Goal: Task Accomplishment & Management: Manage account settings

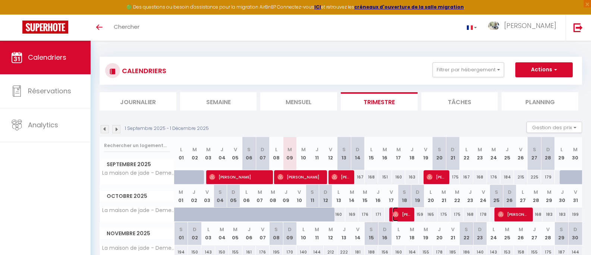
click at [400, 213] on span "[PERSON_NAME]" at bounding box center [401, 214] width 18 height 14
select select "OK"
select select "KO"
select select "0"
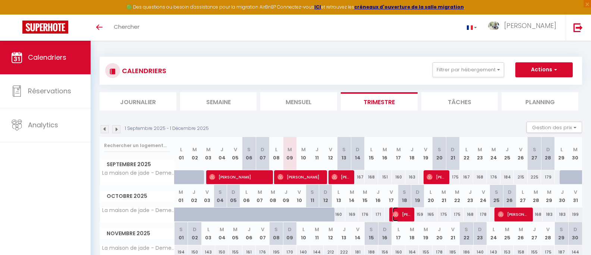
select select "1"
select select
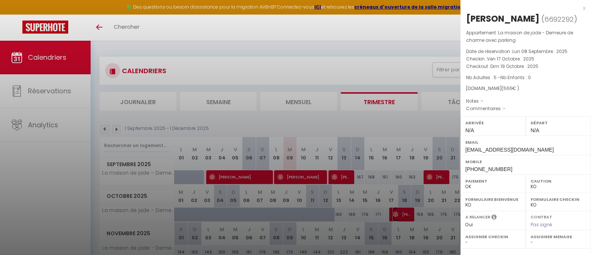
select select "34522"
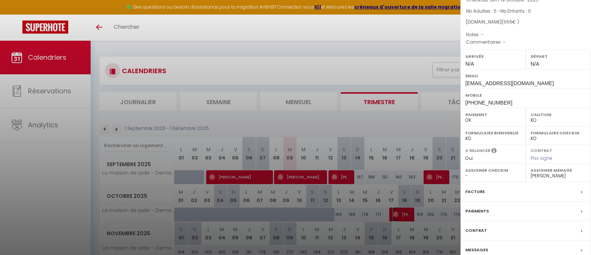
scroll to position [100, 0]
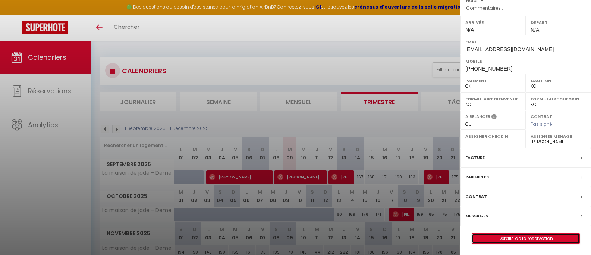
click at [513, 237] on link "Détails de la réservation" at bounding box center [525, 238] width 107 height 10
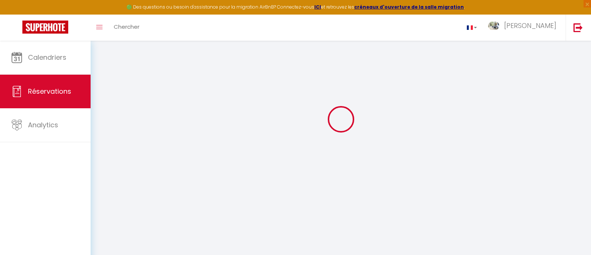
scroll to position [37, 0]
type input "Gwenaelle"
type input "[DEMOGRAPHIC_DATA]"
type input "[EMAIL_ADDRESS][DOMAIN_NAME]"
type input "[PHONE_NUMBER]"
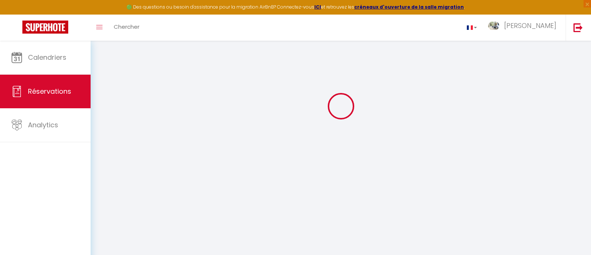
select select
type input "83.25"
select select "51107"
select select "1"
select select
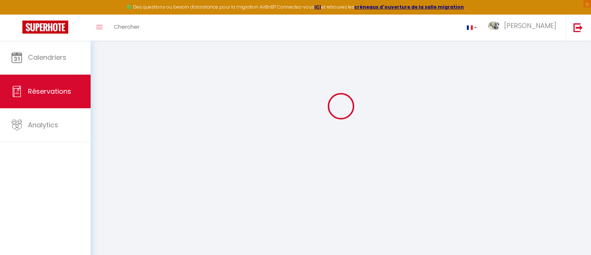
select select
type input "5"
select select "12"
select select "14"
type input "435"
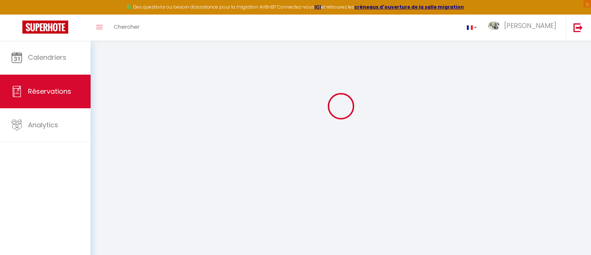
checkbox input "false"
select select "1"
type input "120"
type input "0"
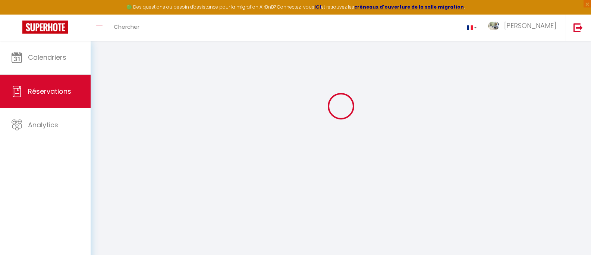
select select
checkbox input "false"
select select
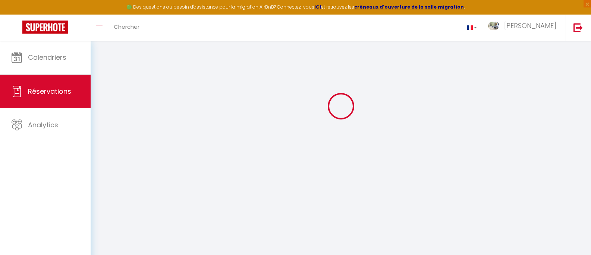
select select
checkbox input "false"
select select
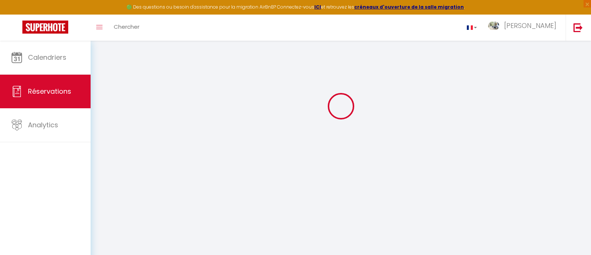
select select
checkbox input "false"
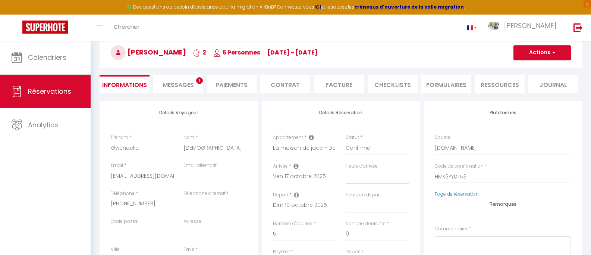
select select
checkbox input "false"
select select
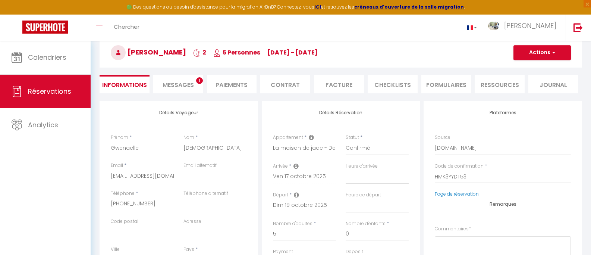
type input "120"
type input "11"
select select
checkbox input "false"
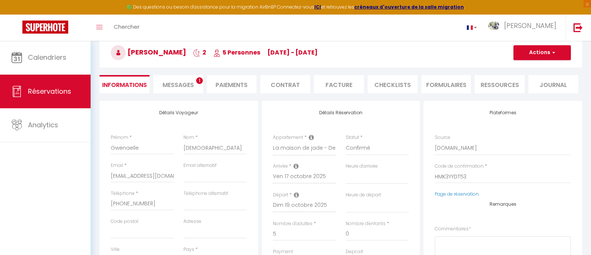
select select
checkbox input "false"
select select
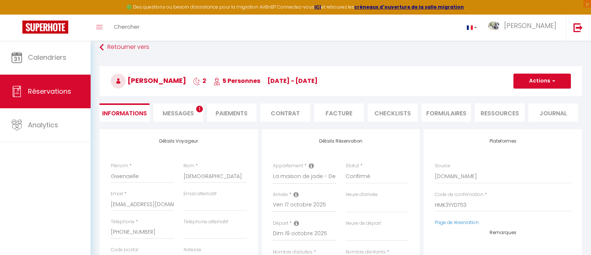
scroll to position [9, 0]
click at [177, 115] on span "Messages" at bounding box center [177, 113] width 31 height 9
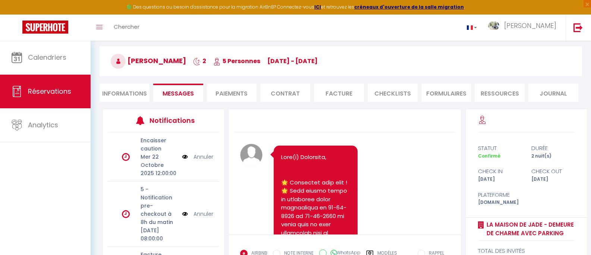
scroll to position [9, 0]
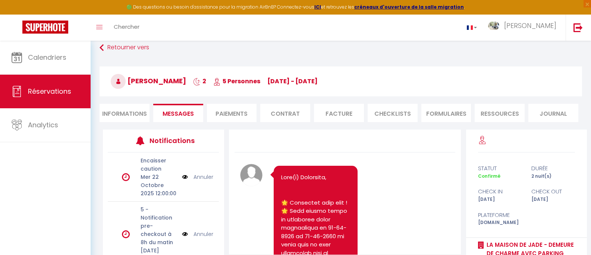
click at [331, 116] on li "Facture" at bounding box center [339, 113] width 50 height 18
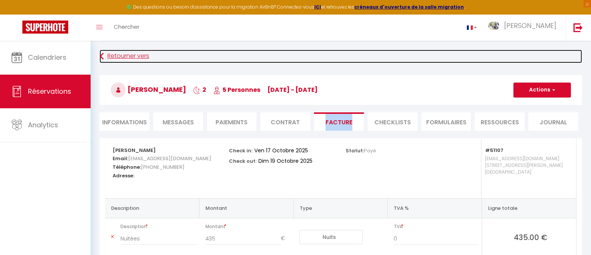
click at [99, 55] on icon at bounding box center [101, 56] width 4 height 13
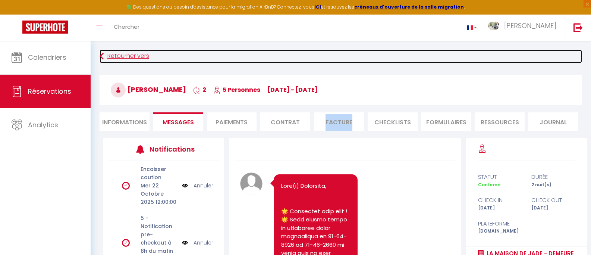
scroll to position [9, 0]
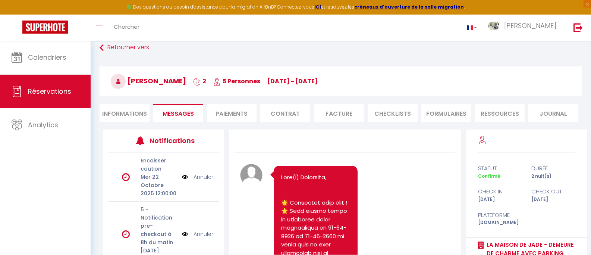
click at [99, 48] on div "Retourner vers [PERSON_NAME][DEMOGRAPHIC_DATA] 2 5 Personnes [DATE] - [DATE] Ac…" at bounding box center [341, 85] width 492 height 88
click at [47, 92] on span "Réservations" at bounding box center [49, 90] width 43 height 9
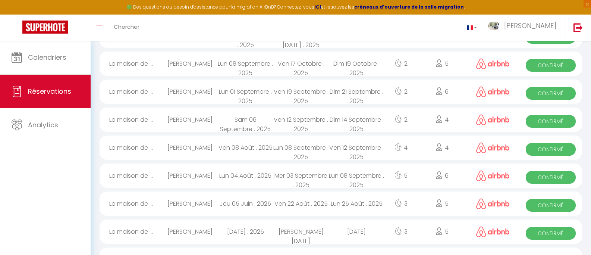
scroll to position [112, 0]
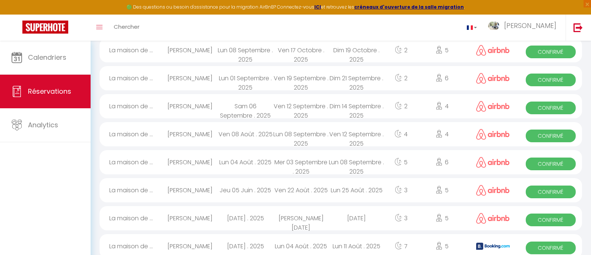
click at [184, 162] on div "[PERSON_NAME]" at bounding box center [190, 162] width 56 height 24
select select "OK"
select select "0"
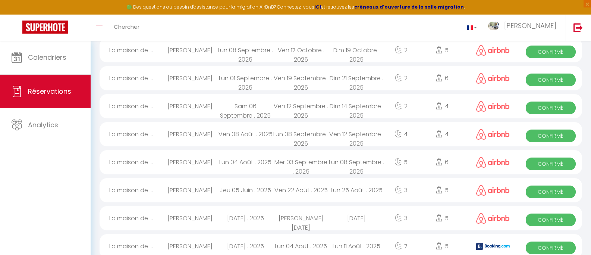
select select "1"
select select
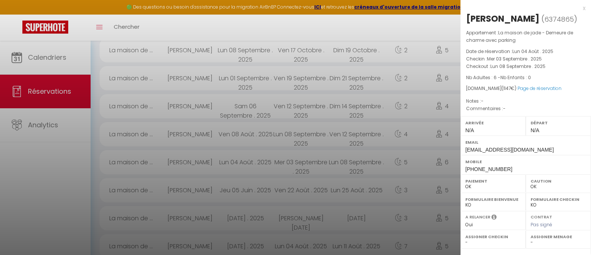
select select "34522"
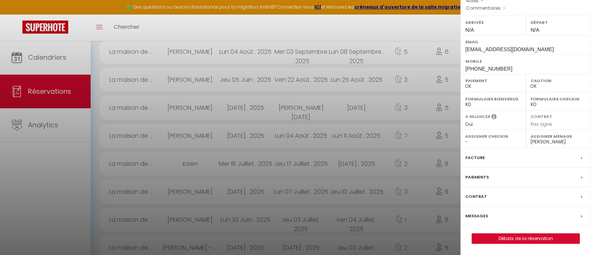
scroll to position [224, 0]
click at [525, 240] on link "Détails de la réservation" at bounding box center [525, 238] width 107 height 10
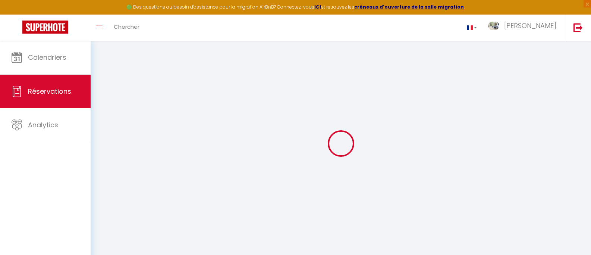
select select
checkbox input "false"
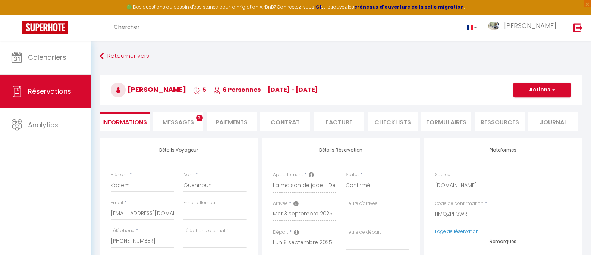
select select
checkbox input "false"
select select
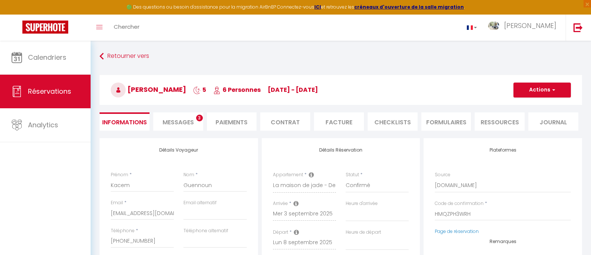
type input "120"
type input "33"
select select
checkbox input "false"
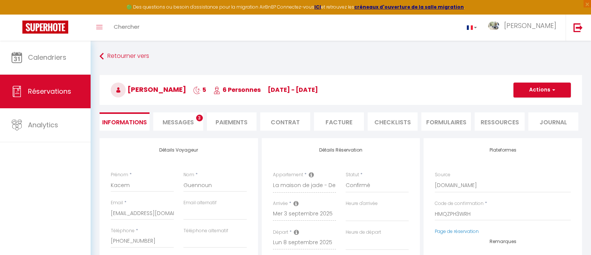
select select
checkbox input "false"
select select
click at [174, 123] on span "Messages" at bounding box center [177, 122] width 31 height 9
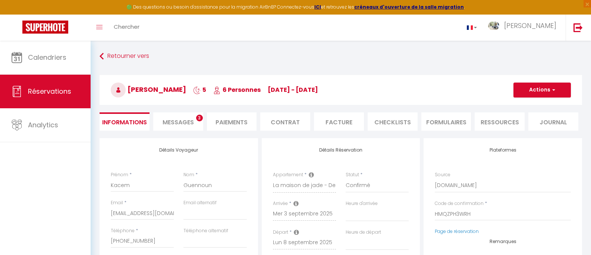
click at [174, 123] on span "Messages" at bounding box center [177, 122] width 31 height 9
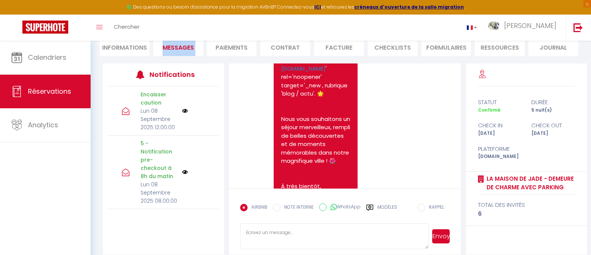
scroll to position [3316, 0]
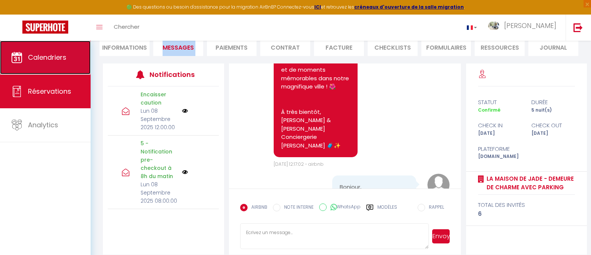
click at [50, 54] on span "Calendriers" at bounding box center [47, 57] width 38 height 9
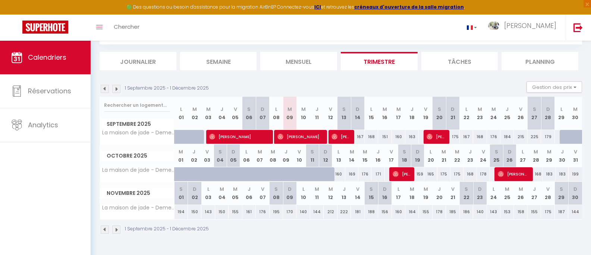
scroll to position [41, 0]
click at [524, 175] on span "[PERSON_NAME] Épouse Guinard" at bounding box center [512, 173] width 31 height 14
select select "OK"
select select "KO"
select select "0"
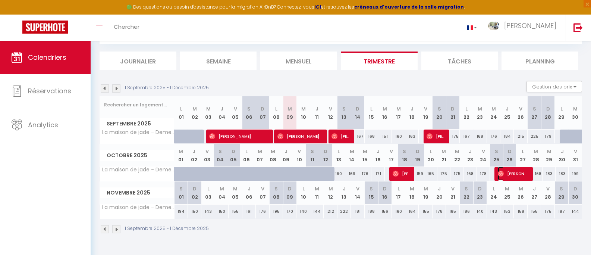
select select "0"
select select "1"
select select
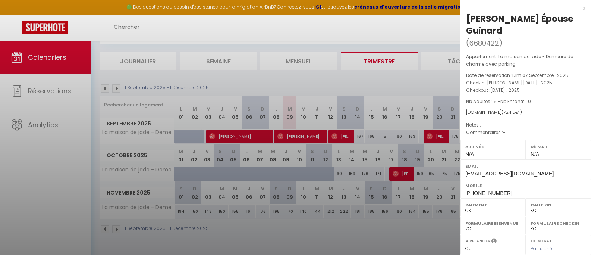
select select "34522"
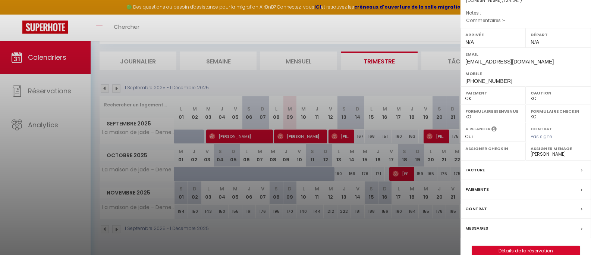
scroll to position [124, 0]
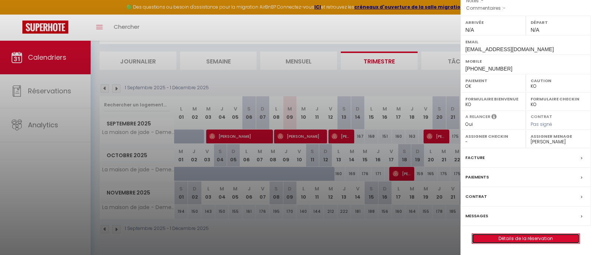
click at [512, 239] on link "Détails de la réservation" at bounding box center [525, 238] width 107 height 10
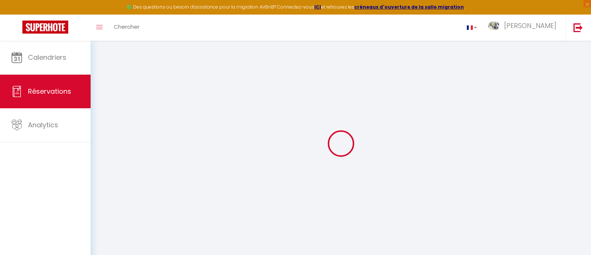
type input "Angélique"
type input "Rouillier Épouse Guinard"
type input "[EMAIL_ADDRESS][DOMAIN_NAME]"
type input "[PHONE_NUMBER]"
select select
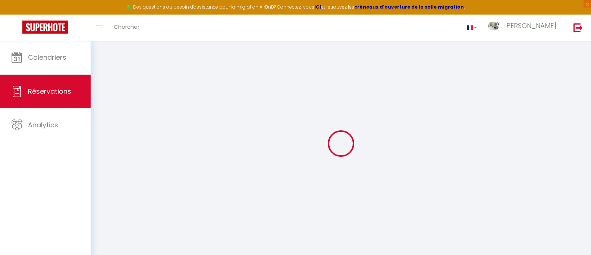
type input "106.2"
select select "51107"
select select "1"
select select
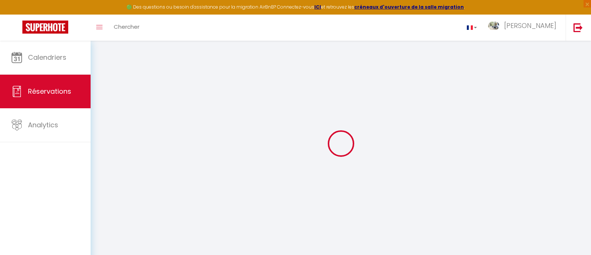
type input "5"
select select "12"
select select "14"
type input "588"
checkbox input "false"
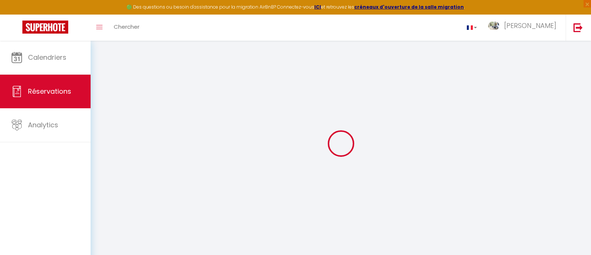
select select "1"
type input "120"
type input "0"
select select
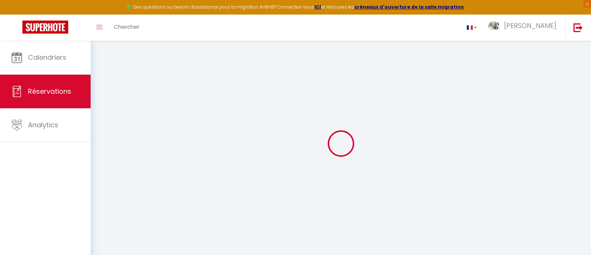
select select
checkbox input "false"
select select
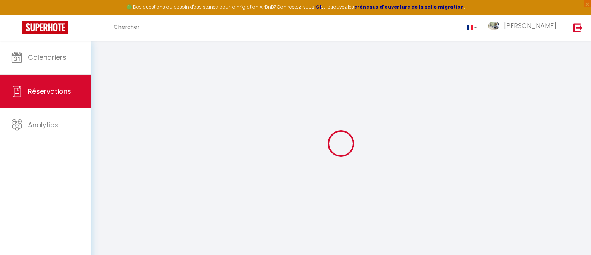
select select
checkbox input "false"
select select
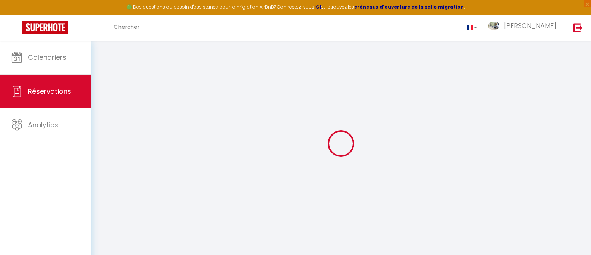
checkbox input "false"
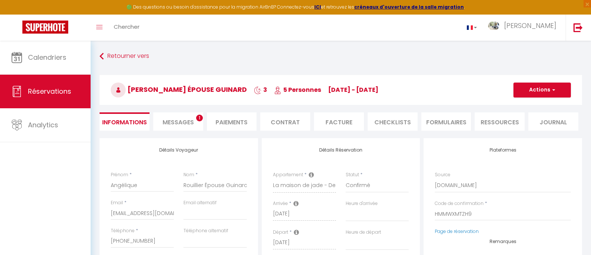
select select
checkbox input "false"
select select
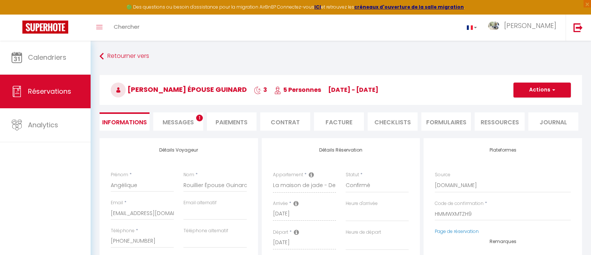
type input "120"
type input "16.5"
select select
checkbox input "false"
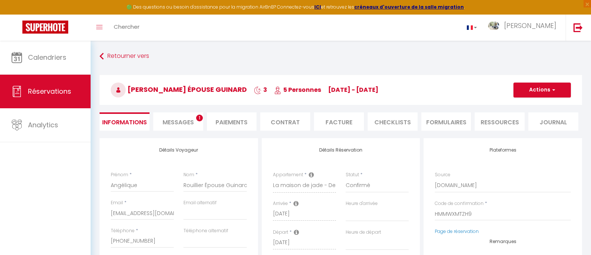
select select
checkbox input "false"
select select
click at [178, 127] on li "Messages 1" at bounding box center [178, 121] width 50 height 18
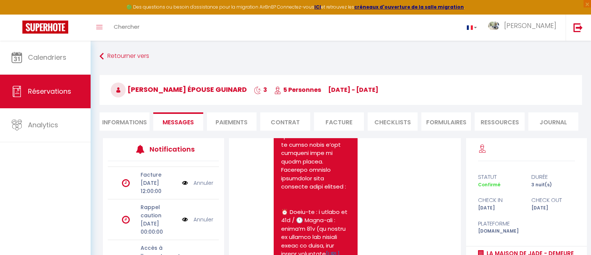
scroll to position [447, 0]
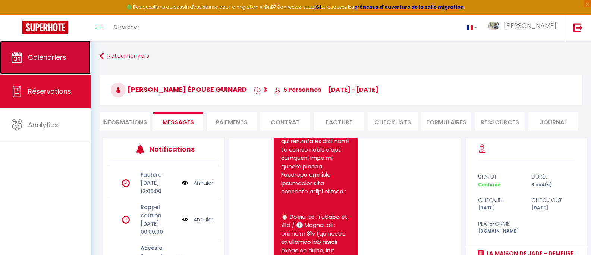
click at [50, 61] on span "Calendriers" at bounding box center [47, 57] width 38 height 9
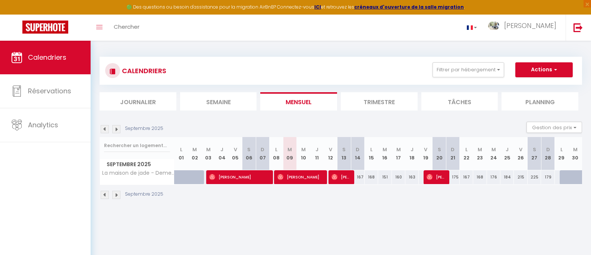
click at [384, 99] on li "Trimestre" at bounding box center [379, 101] width 77 height 18
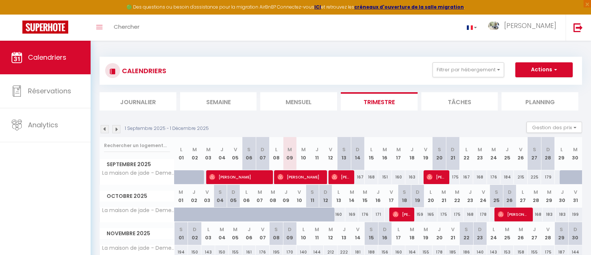
click at [103, 129] on img at bounding box center [105, 129] width 8 height 8
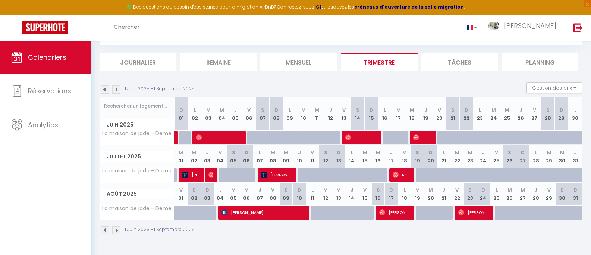
scroll to position [41, 0]
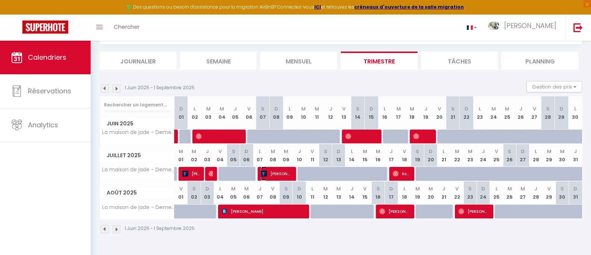
click at [278, 174] on span "[PERSON_NAME]" at bounding box center [276, 173] width 31 height 14
select select "OK"
select select "0"
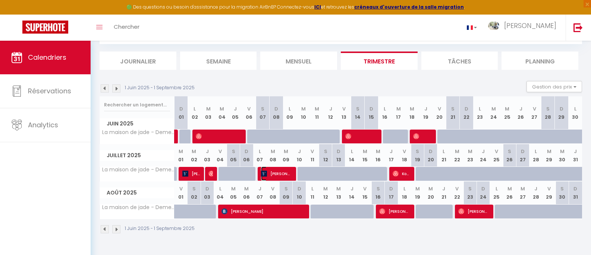
select select "1"
select select
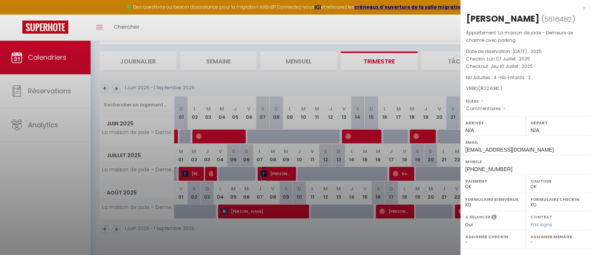
select select "34522"
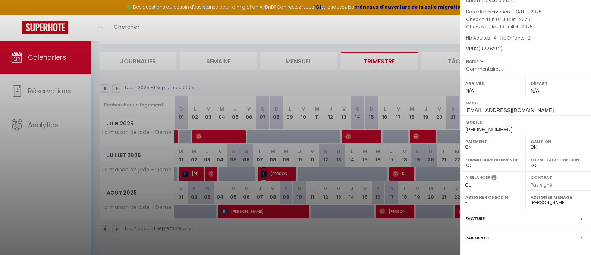
scroll to position [100, 0]
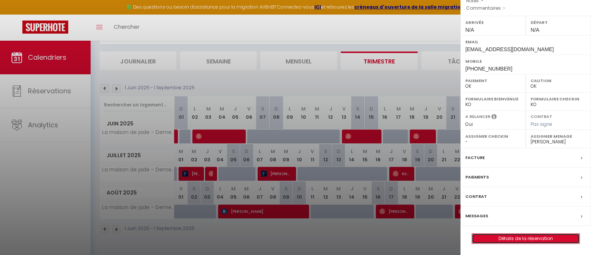
click at [517, 238] on link "Détails de la réservation" at bounding box center [525, 238] width 107 height 10
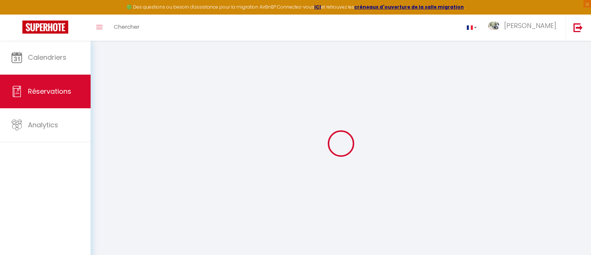
type input "[PERSON_NAME]"
type input "[EMAIL_ADDRESS][DOMAIN_NAME]"
type input "[PHONE_NUMBER]"
type input "45251"
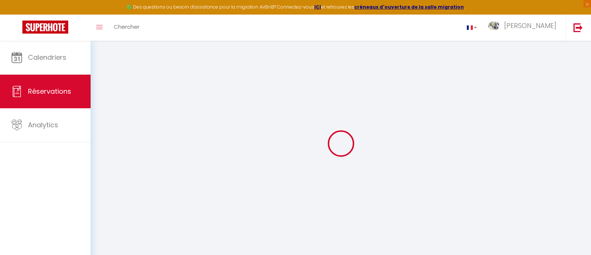
type input "[STREET_ADDRESS][PERSON_NAME]"
type input "[GEOGRAPHIC_DATA]"
select select "US"
select select "51107"
select select "1"
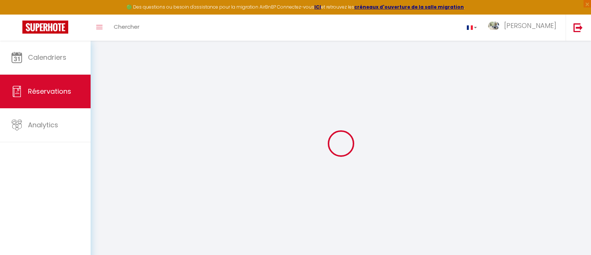
type input "[DATE]"
select select
type input "[DATE]"
select select
type input "4"
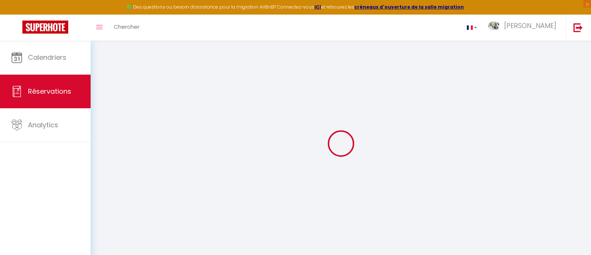
type input "2"
select select "12"
select select "15"
type input "666"
checkbox input "false"
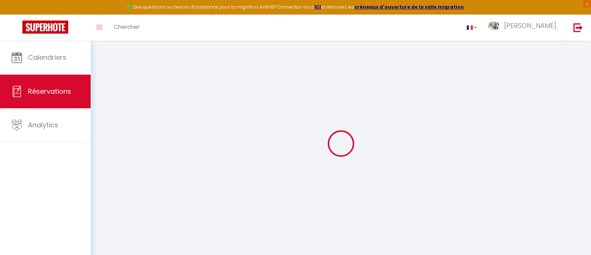
select select "74"
type input "120"
type input "0"
select select
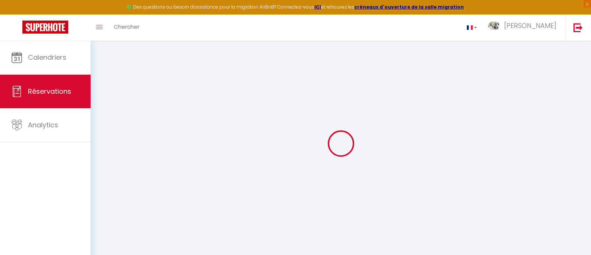
select select
checkbox input "false"
select select
checkbox input "false"
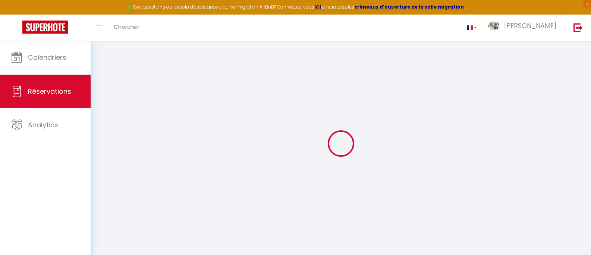
select select
checkbox input "false"
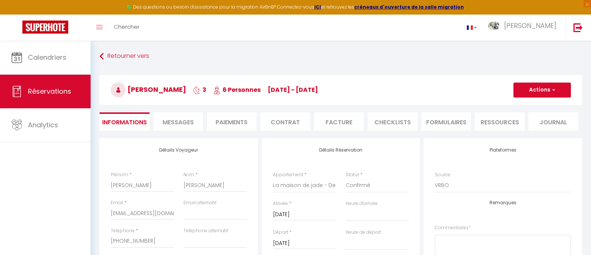
select select
checkbox input "false"
type input "120"
type input "36.63"
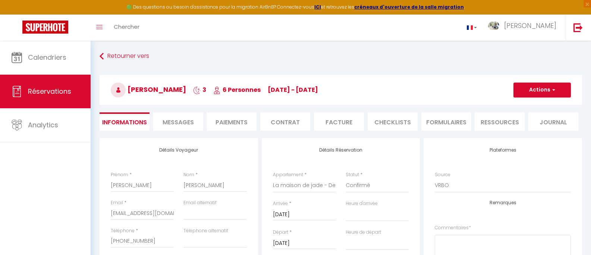
select select
checkbox input "false"
select select
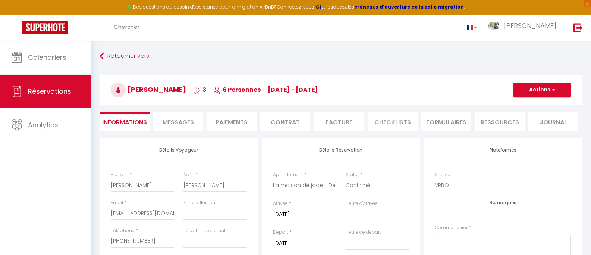
click at [174, 122] on span "Messages" at bounding box center [177, 122] width 31 height 9
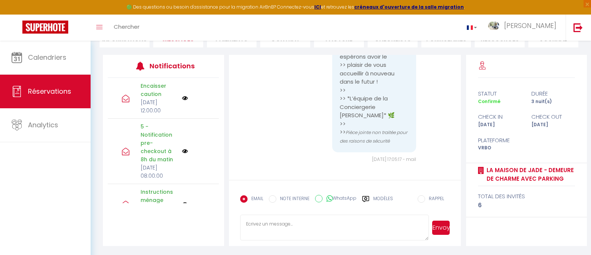
scroll to position [5423, 0]
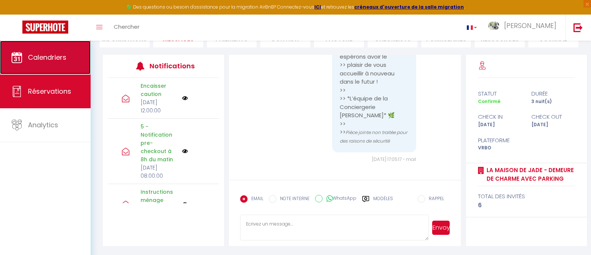
click at [46, 64] on link "Calendriers" at bounding box center [45, 58] width 91 height 34
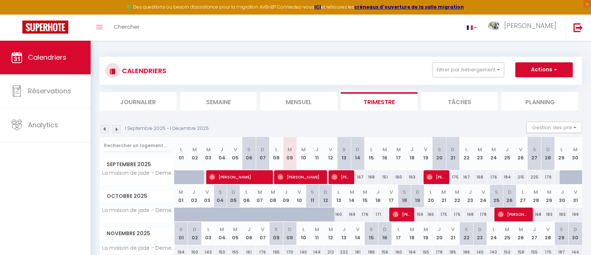
click at [103, 128] on img at bounding box center [105, 129] width 8 height 8
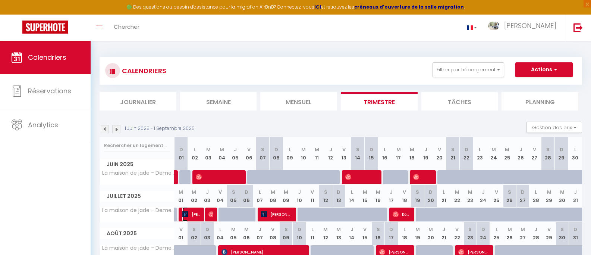
click at [190, 212] on span "[PERSON_NAME] - [PERSON_NAME]- [PERSON_NAME]- [PERSON_NAME] [PERSON_NAME]" at bounding box center [191, 214] width 18 height 14
select select "KO"
select select "OK"
select select "0"
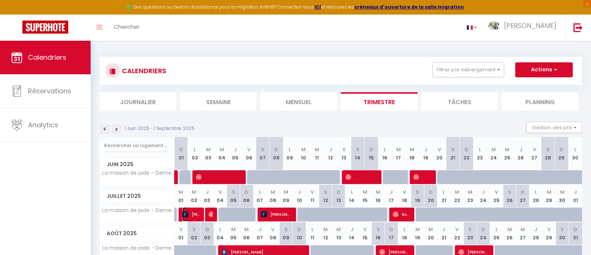
select select "1"
select select
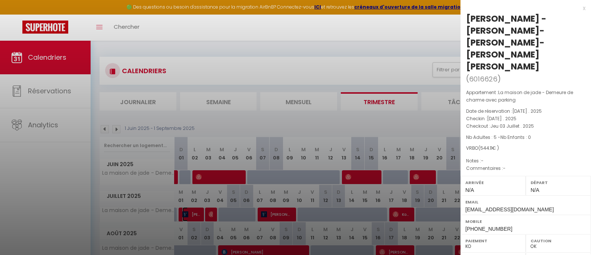
select select "34522"
click at [399, 215] on div at bounding box center [295, 127] width 591 height 255
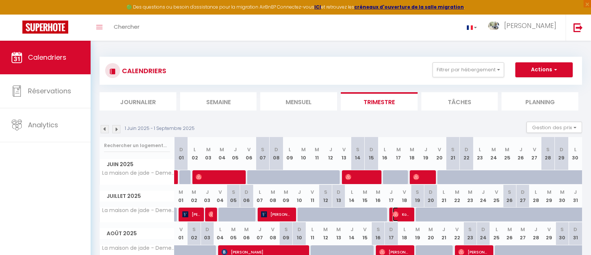
click at [399, 215] on span "Koen" at bounding box center [401, 214] width 18 height 14
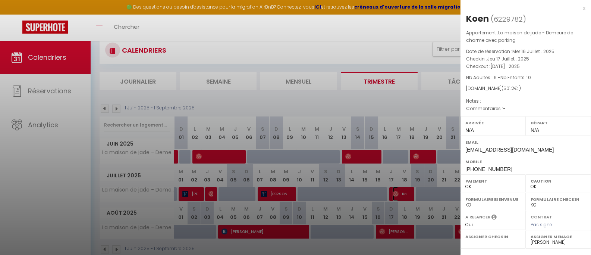
scroll to position [41, 0]
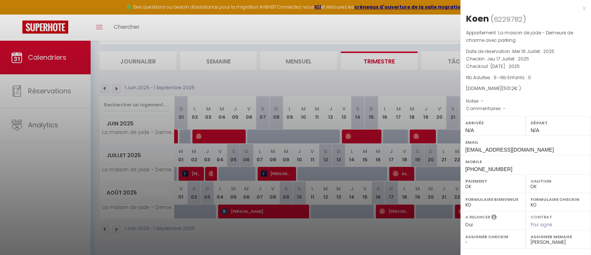
click at [393, 212] on div at bounding box center [295, 127] width 591 height 255
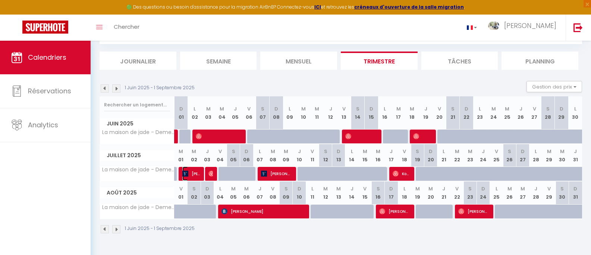
click at [187, 173] on img at bounding box center [185, 173] width 6 height 6
click at [0, 0] on div at bounding box center [0, 0] width 0 height 0
click at [189, 173] on span "[PERSON_NAME] - [PERSON_NAME]- [PERSON_NAME]- [PERSON_NAME] [PERSON_NAME]" at bounding box center [191, 173] width 18 height 14
click at [0, 0] on div at bounding box center [0, 0] width 0 height 0
click at [189, 173] on body "🟢 Des questions ou besoin d'assistance pour la migration AirBnB? Connectez-vous…" at bounding box center [295, 127] width 591 height 255
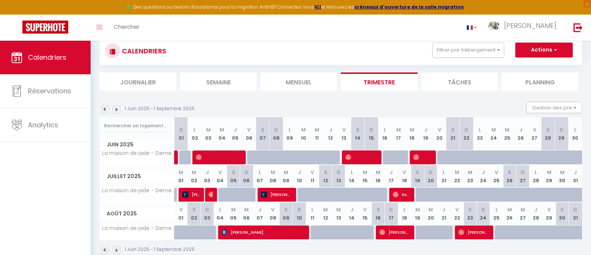
scroll to position [0, 0]
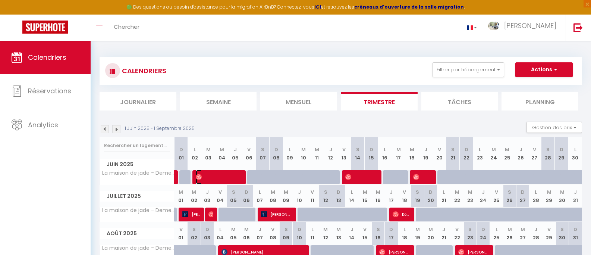
click at [225, 175] on span at bounding box center [218, 177] width 45 height 14
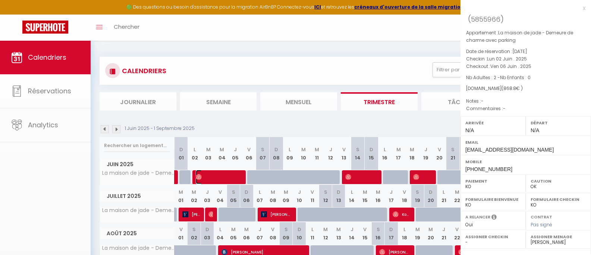
select select "OK"
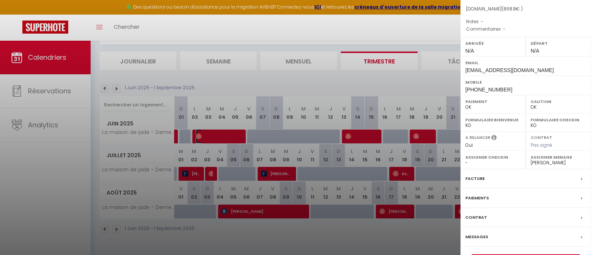
scroll to position [100, 0]
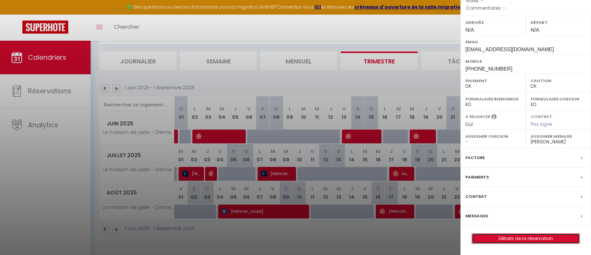
click at [529, 239] on link "Détails de la réservation" at bounding box center [525, 238] width 107 height 10
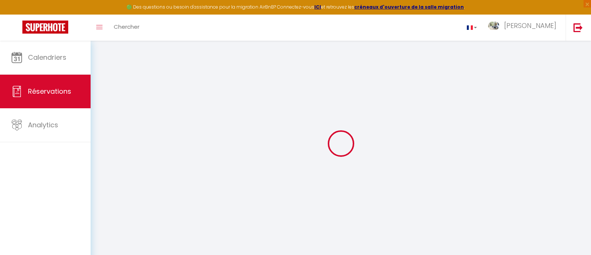
select select
checkbox input "false"
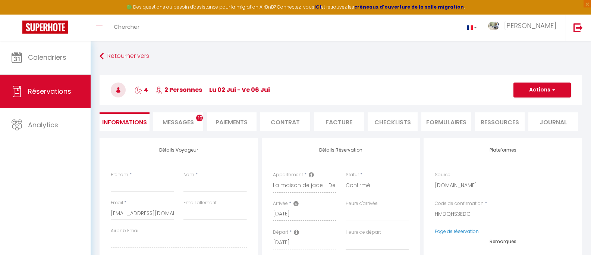
select select
checkbox input "false"
type input "120"
type input "8.8"
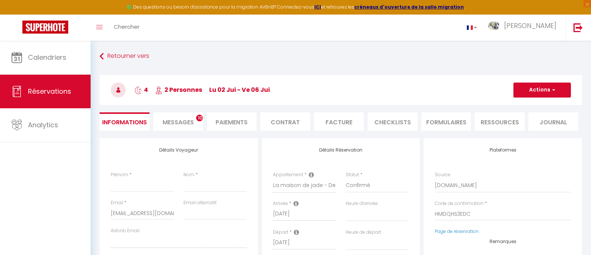
select select
checkbox input "false"
select select
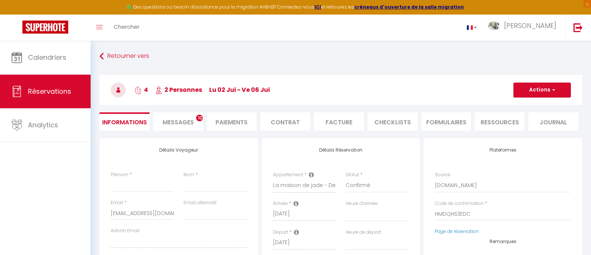
click at [179, 117] on li "Messages 10" at bounding box center [178, 121] width 50 height 18
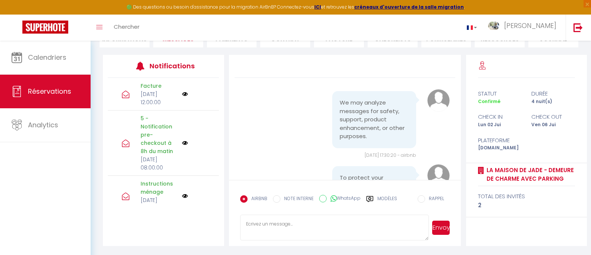
scroll to position [149, 0]
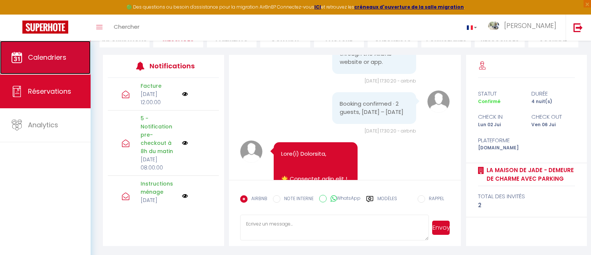
click at [34, 58] on span "Calendriers" at bounding box center [47, 57] width 38 height 9
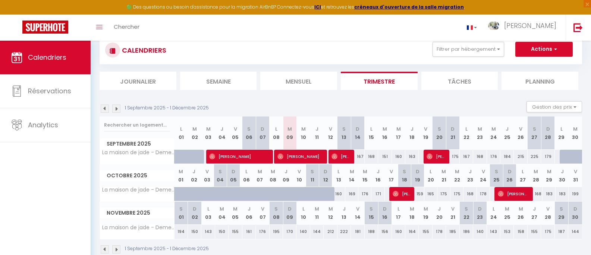
scroll to position [41, 0]
